Goal: Information Seeking & Learning: Find specific fact

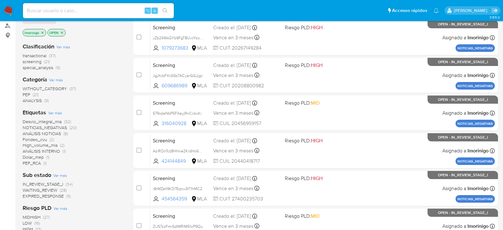
scroll to position [76, 0]
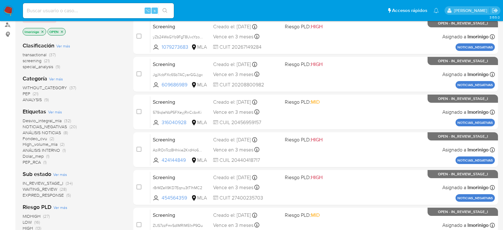
click at [57, 189] on span "WAITING_REVIEW" at bounding box center [40, 189] width 35 height 6
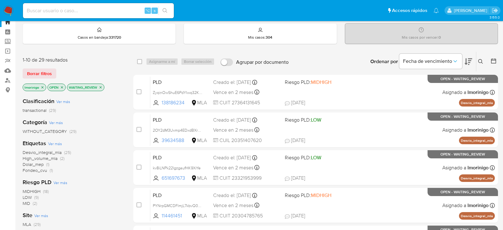
scroll to position [19, 0]
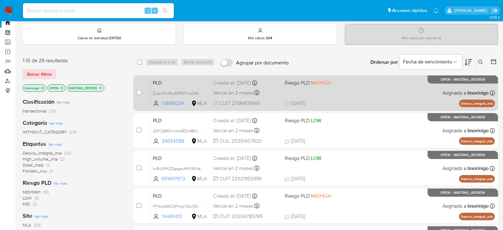
click at [363, 90] on div "PLD ZyqinOwShuE6PdYIwq32Ko23 138186234 MLA Riesgo PLD: MIDHIGH Creado el: 12/08…" at bounding box center [322, 93] width 345 height 32
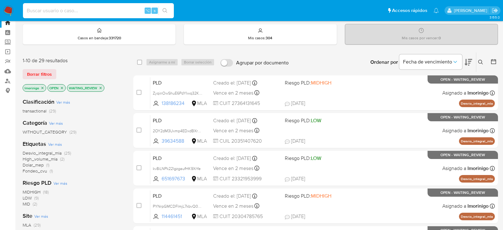
click at [101, 8] on input at bounding box center [98, 11] width 151 height 8
paste input "KDc7I1vNWqkdbiBpAzify9Gh"
type input "KDc7I1vNWqkdbiBpAzify9Gh"
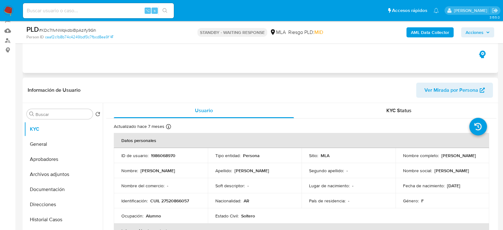
select select "10"
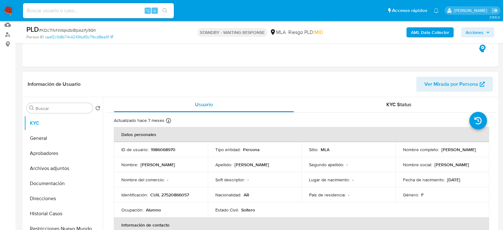
click at [180, 192] on p "CUIL 27520866057" at bounding box center [169, 195] width 39 height 6
copy p "27520866057"
click at [46, 153] on button "Aprobadores" at bounding box center [61, 153] width 74 height 15
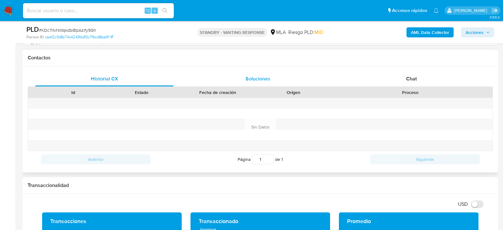
scroll to position [307, 0]
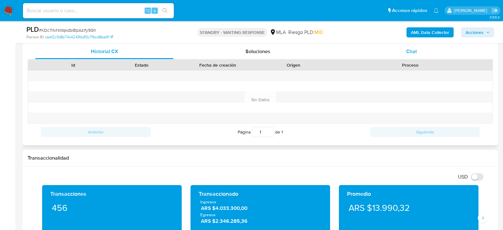
click at [439, 52] on div "Chat" at bounding box center [411, 51] width 138 height 15
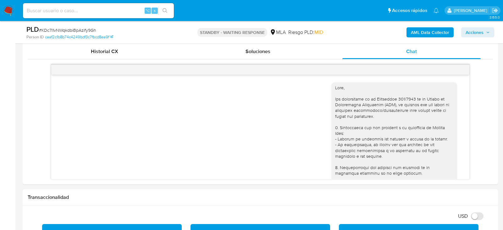
scroll to position [189, 0]
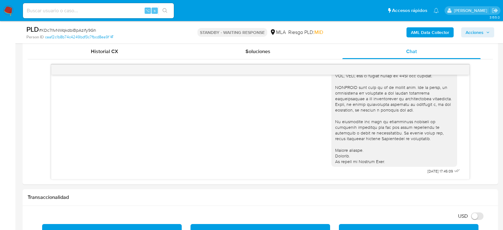
click at [108, 17] on div "⌥ s" at bounding box center [98, 10] width 151 height 15
click at [108, 13] on input at bounding box center [98, 11] width 151 height 8
paste input "V1zlFeTGabi0mSgQtNTbpCXU"
type input "V1zlFeTGabi0mSgQtNTbpCXU"
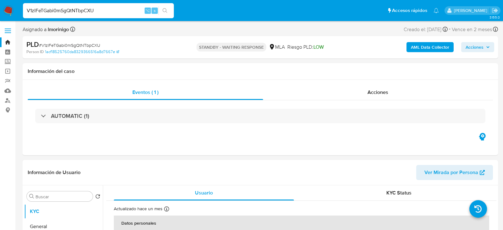
select select "10"
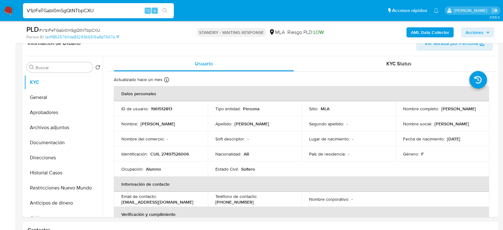
scroll to position [158, 0]
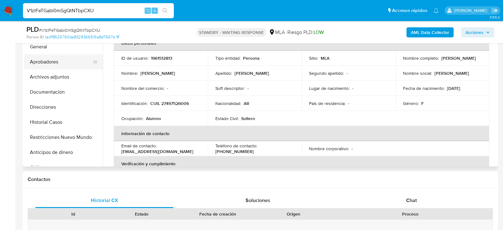
click at [56, 66] on button "Aprobadores" at bounding box center [61, 61] width 74 height 15
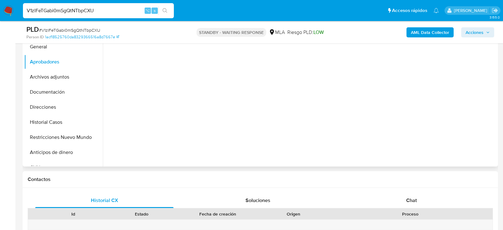
scroll to position [121, 0]
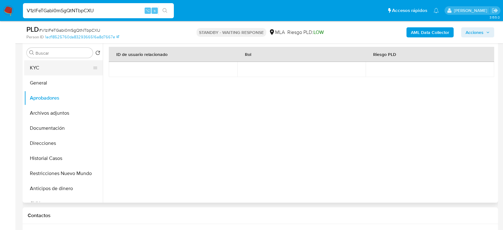
click at [54, 70] on button "KYC" at bounding box center [61, 67] width 74 height 15
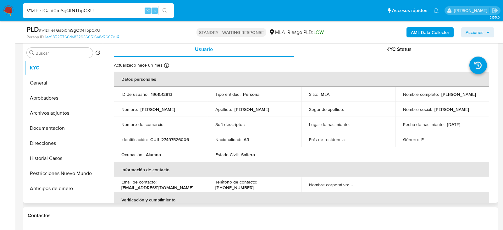
click at [180, 137] on p "CUIL 27497526006" at bounding box center [169, 140] width 39 height 6
copy p "CUIL"
click at [180, 142] on p "CUIL 27497526006" at bounding box center [169, 140] width 39 height 6
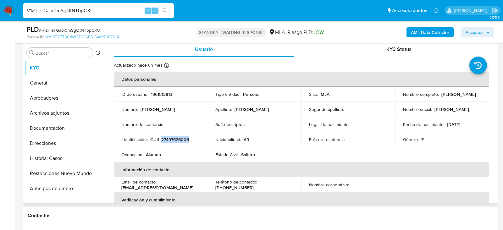
copy p "27497526006"
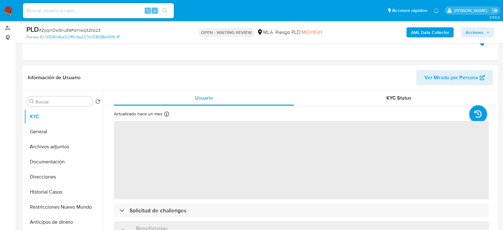
scroll to position [143, 0]
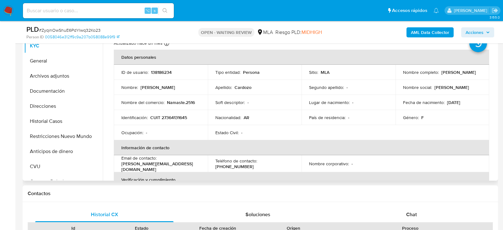
select select "10"
click at [383, 209] on div "Chat" at bounding box center [411, 214] width 138 height 15
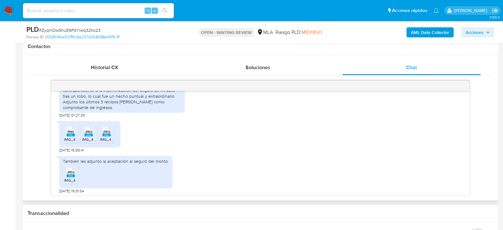
scroll to position [424, 0]
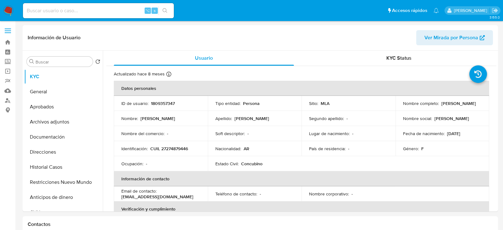
select select "10"
click at [158, 149] on p "CUIL 27274879446" at bounding box center [169, 149] width 38 height 6
click at [168, 149] on p "CUIL 27274879446" at bounding box center [169, 149] width 38 height 6
copy p "27274879446"
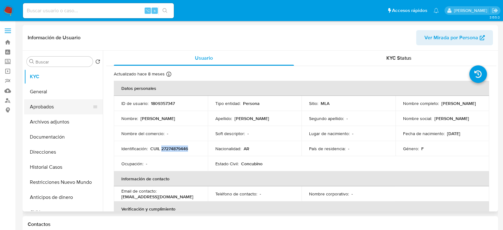
click at [45, 110] on button "Aprobados" at bounding box center [61, 106] width 74 height 15
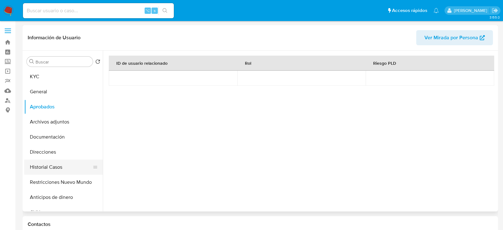
click at [63, 165] on button "Historial Casos" at bounding box center [61, 167] width 74 height 15
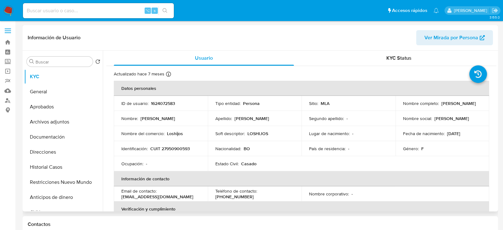
select select "10"
click at [172, 146] on p "CUIT 27950900593" at bounding box center [170, 149] width 40 height 6
copy p "27950900593"
click at [74, 165] on button "Historial Casos" at bounding box center [61, 167] width 74 height 15
